Goal: Task Accomplishment & Management: Use online tool/utility

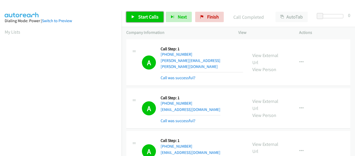
click at [133, 19] on link "Start Calls" at bounding box center [144, 17] width 37 height 10
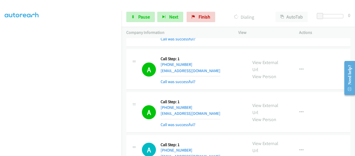
scroll to position [8268, 0]
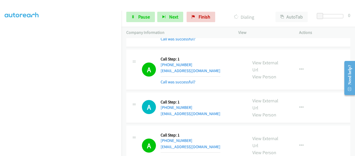
scroll to position [8346, 0]
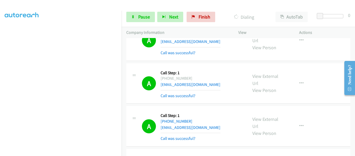
scroll to position [8468, 0]
click at [140, 18] on span "Pause" at bounding box center [144, 17] width 12 height 6
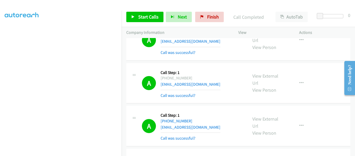
scroll to position [136, 0]
click at [137, 18] on link "Start Calls" at bounding box center [144, 17] width 37 height 10
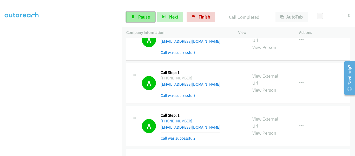
click at [137, 17] on link "Pause" at bounding box center [140, 17] width 29 height 10
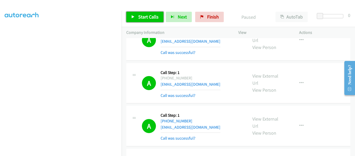
click at [132, 15] on icon at bounding box center [133, 17] width 4 height 4
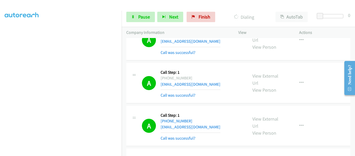
scroll to position [8488, 0]
click at [137, 18] on link "Pause" at bounding box center [140, 17] width 29 height 10
